Goal: Task Accomplishment & Management: Use online tool/utility

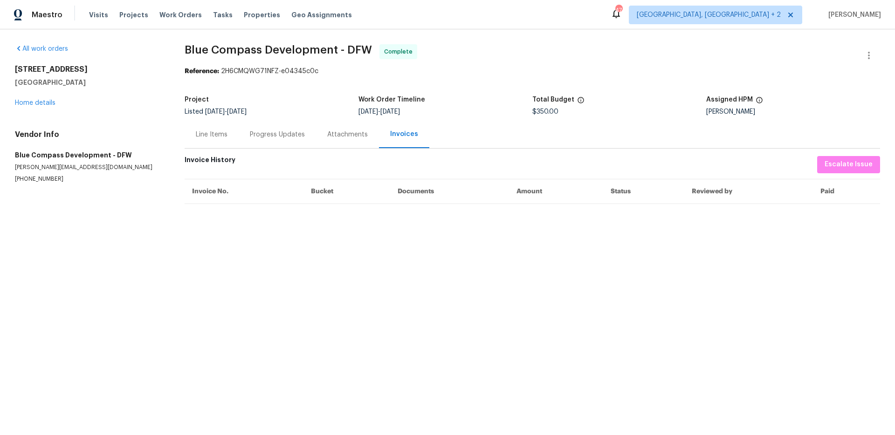
click at [293, 131] on div "Progress Updates" at bounding box center [277, 134] width 55 height 9
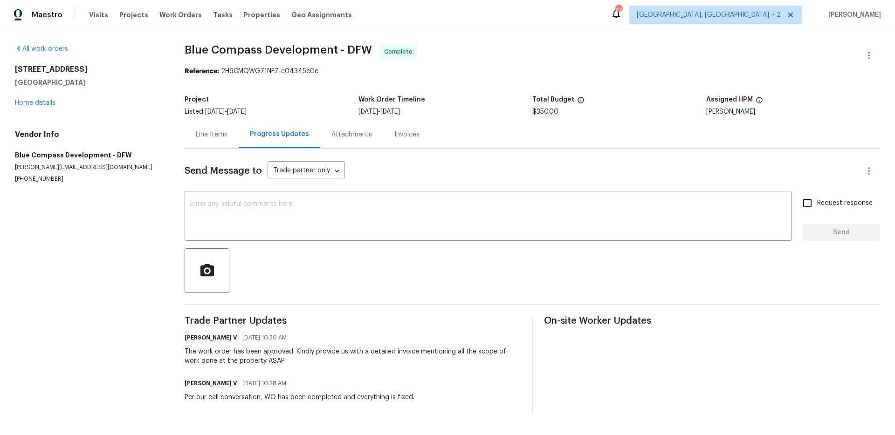
click at [333, 134] on div "Attachments" at bounding box center [351, 134] width 41 height 9
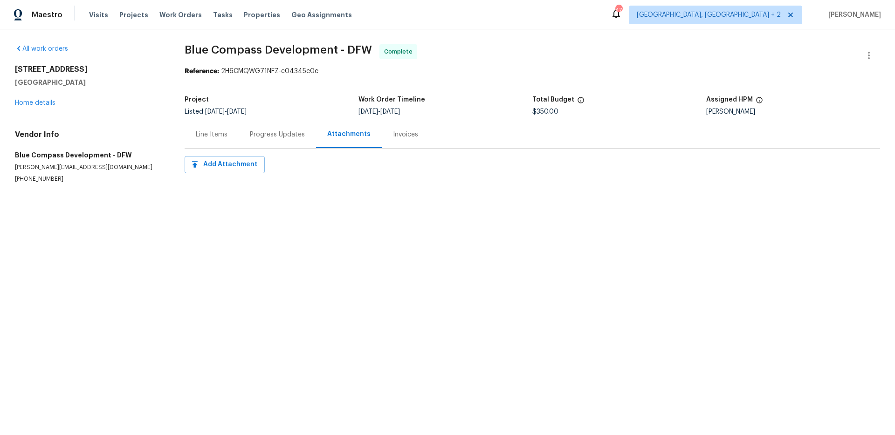
click at [215, 134] on div "Line Items" at bounding box center [212, 134] width 32 height 9
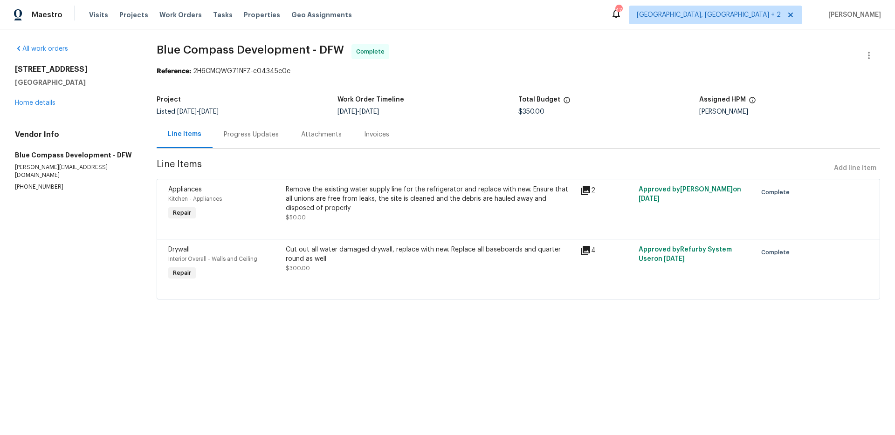
click at [370, 140] on div "Invoices" at bounding box center [377, 134] width 48 height 27
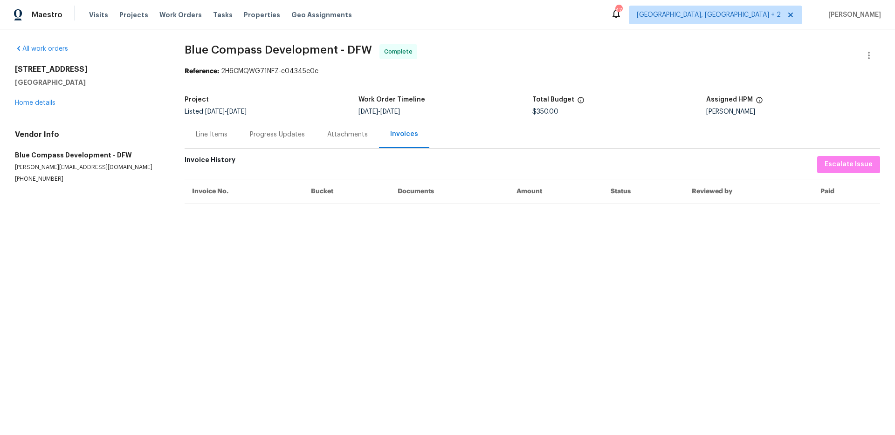
click at [250, 71] on div "Reference: 2H6CMQWG71NFZ-e04345c0c" at bounding box center [532, 71] width 695 height 9
copy div "2H6CMQWG71NFZ"
